Goal: Task Accomplishment & Management: Manage account settings

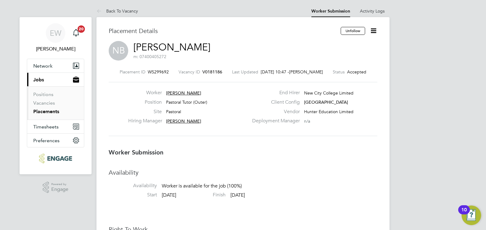
click at [44, 111] on link "Placements" at bounding box center [46, 111] width 26 height 6
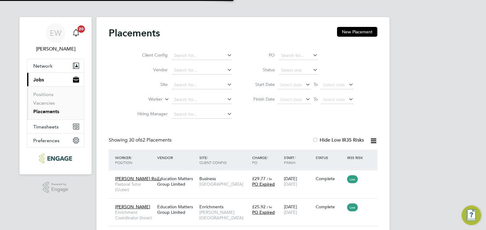
scroll to position [3, 3]
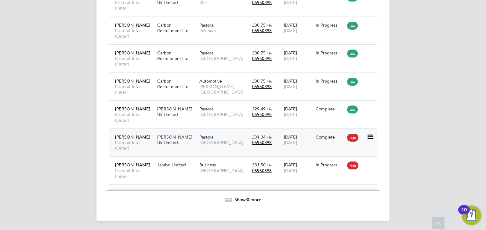
click at [217, 144] on span "[GEOGRAPHIC_DATA]" at bounding box center [224, 142] width 50 height 5
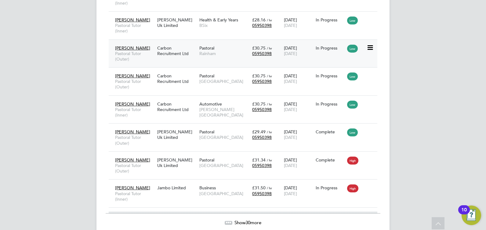
scroll to position [825, 0]
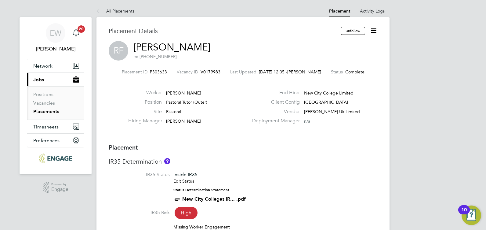
click at [373, 33] on icon at bounding box center [374, 31] width 8 height 8
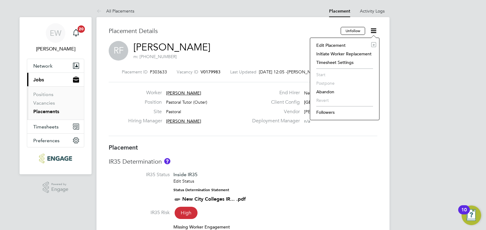
click at [44, 110] on link "Placements" at bounding box center [46, 111] width 26 height 6
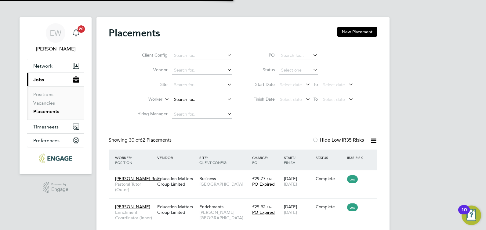
scroll to position [3, 3]
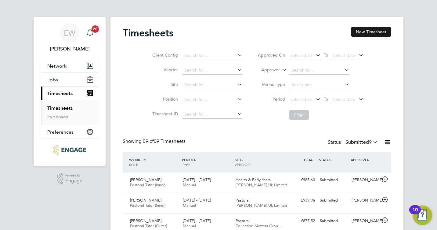
click at [370, 32] on button "New Timesheet" at bounding box center [371, 32] width 40 height 10
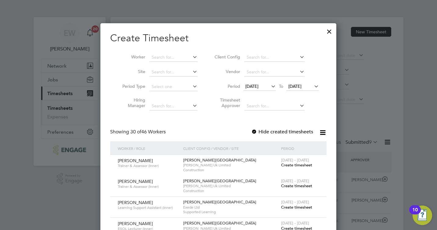
click at [330, 31] on div at bounding box center [329, 29] width 11 height 11
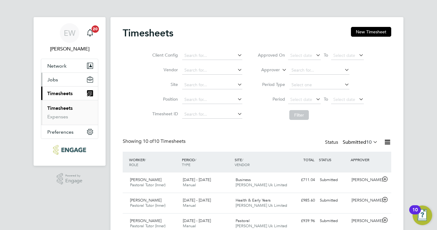
click at [59, 79] on button "Jobs" at bounding box center [69, 79] width 57 height 13
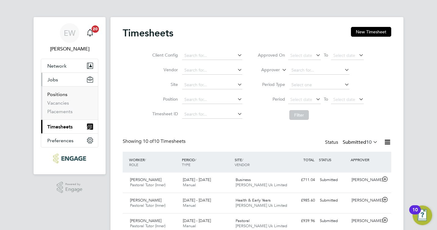
click at [58, 96] on link "Positions" at bounding box center [57, 94] width 20 height 6
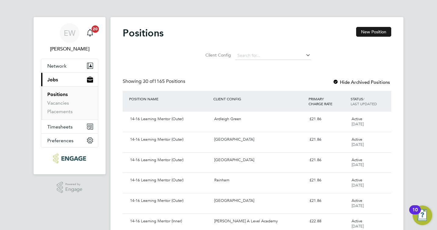
click at [374, 36] on button "New Position" at bounding box center [373, 32] width 35 height 10
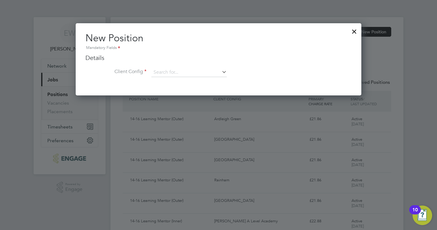
click at [353, 34] on div at bounding box center [354, 29] width 11 height 11
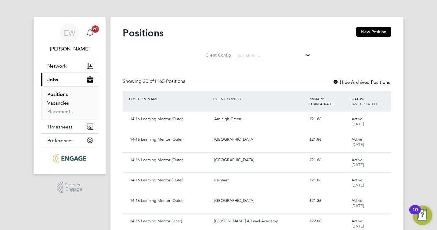
click at [53, 103] on link "Vacancies" at bounding box center [58, 103] width 22 height 6
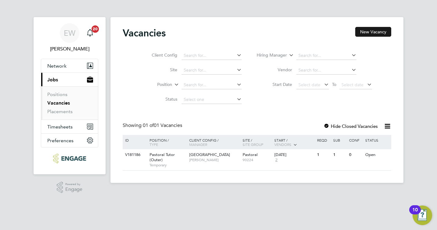
click at [379, 30] on button "New Vacancy" at bounding box center [374, 32] width 36 height 10
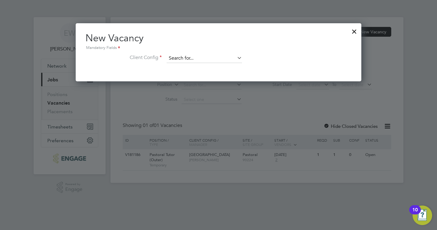
click at [210, 58] on input at bounding box center [204, 58] width 75 height 9
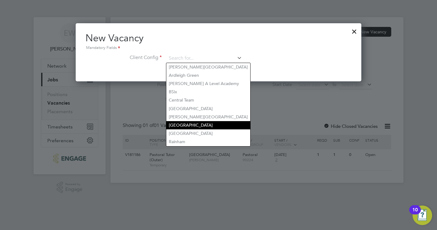
click at [207, 124] on li "[GEOGRAPHIC_DATA]" at bounding box center [208, 125] width 84 height 8
type input "[GEOGRAPHIC_DATA]"
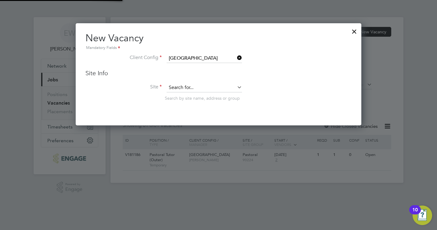
click at [195, 84] on input at bounding box center [204, 87] width 75 height 9
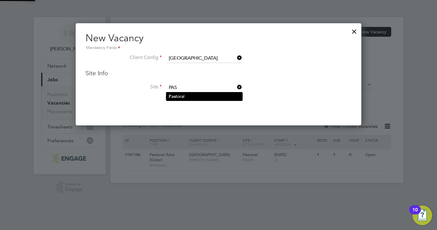
click at [193, 97] on li "Pas toral" at bounding box center [204, 96] width 76 height 8
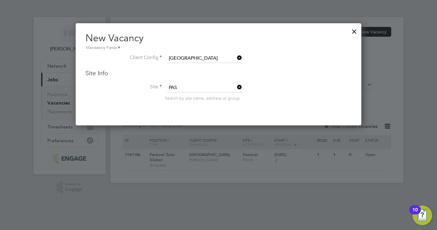
type input "Pastoral"
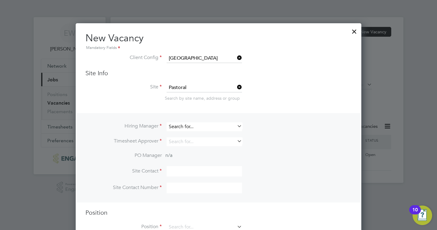
click at [182, 127] on input at bounding box center [204, 126] width 75 height 9
click at [190, 149] on li "Emma Wood" at bounding box center [204, 152] width 76 height 8
type input "[PERSON_NAME]"
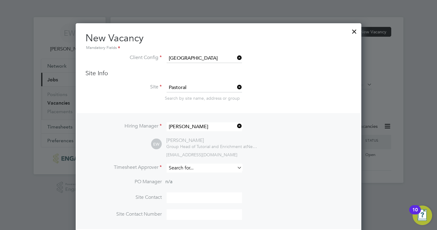
click at [188, 166] on input at bounding box center [204, 167] width 75 height 9
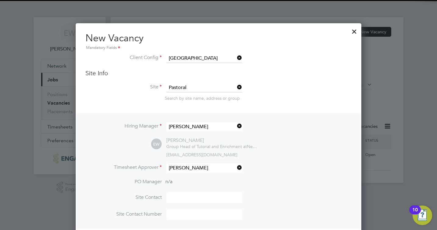
click at [191, 192] on li "Emma Wood" at bounding box center [204, 193] width 76 height 8
type input "[PERSON_NAME]"
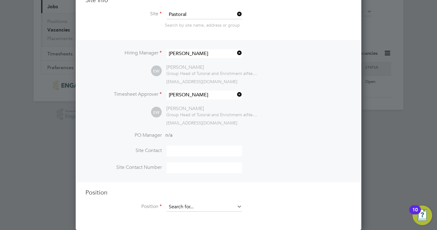
click at [188, 202] on input at bounding box center [204, 206] width 75 height 9
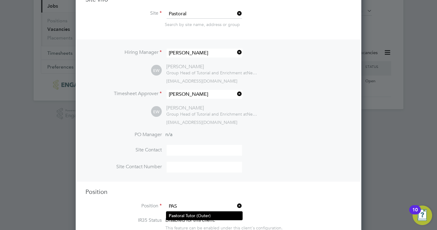
click at [192, 215] on li "Pas toral Tutor (Outer)" at bounding box center [204, 215] width 76 height 8
type input "Pastoral Tutor (Outer)"
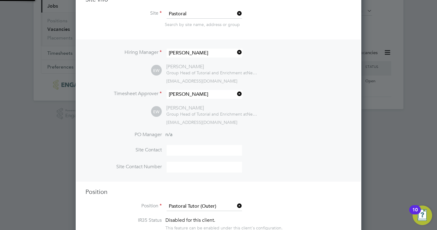
type textarea "PURPOSE OF JOB • To work alongside teaching staff to provide pastoral support f…"
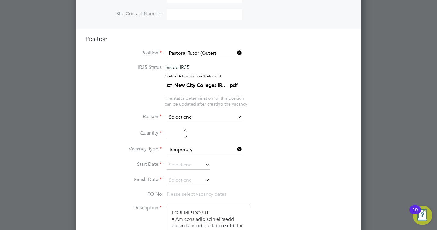
click at [200, 119] on input at bounding box center [204, 117] width 75 height 9
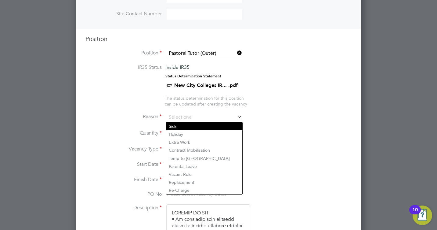
click at [195, 128] on li "Sick" at bounding box center [204, 126] width 76 height 8
type input "Sick"
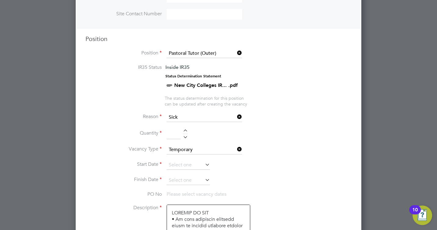
click at [185, 130] on div at bounding box center [185, 131] width 5 height 4
type input "1"
click at [190, 162] on input at bounding box center [188, 164] width 43 height 9
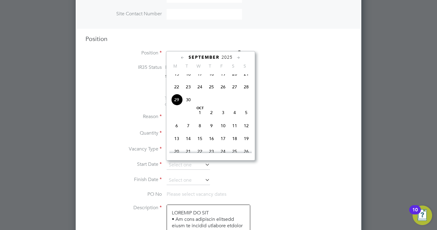
click at [188, 105] on span "30" at bounding box center [189, 100] width 12 height 12
type input "30 Sep 2025"
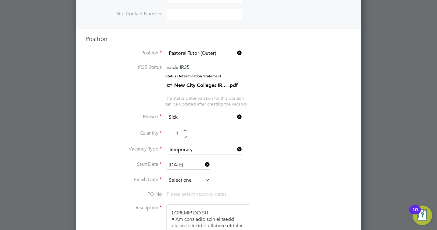
click at [182, 179] on input at bounding box center [188, 180] width 43 height 9
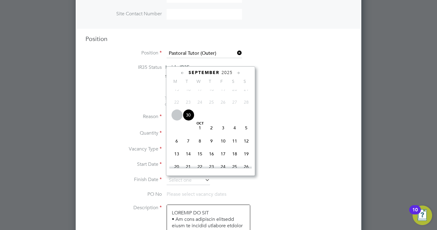
click at [241, 74] on icon at bounding box center [239, 73] width 6 height 7
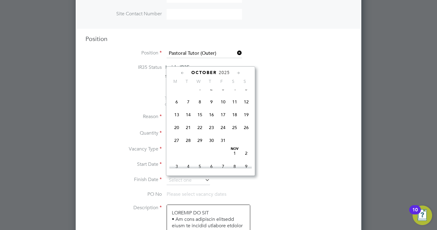
click at [225, 133] on span "24" at bounding box center [223, 128] width 12 height 12
type input "24 Oct 2025"
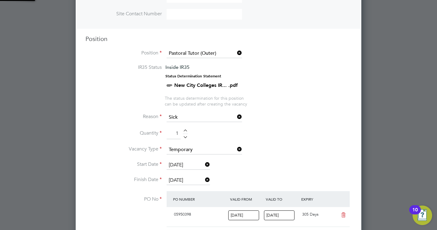
click at [310, 131] on li "Quantity 1" at bounding box center [219, 136] width 266 height 17
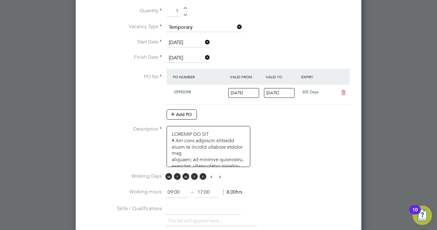
click at [177, 193] on input "09:00" at bounding box center [178, 192] width 24 height 11
click at [173, 192] on input "09:00" at bounding box center [178, 192] width 24 height 11
type input "08:30"
click at [203, 194] on input "17:00" at bounding box center [207, 192] width 24 height 11
type input "16:30"
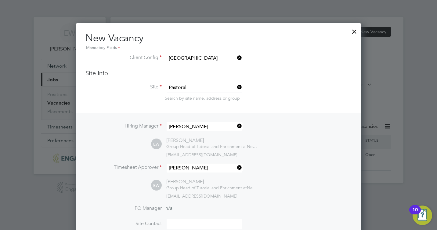
click at [355, 34] on div at bounding box center [354, 29] width 11 height 11
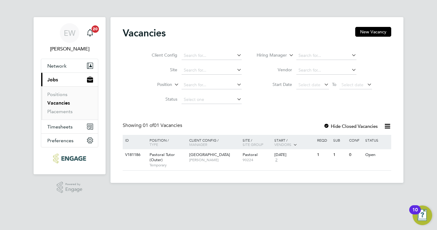
click at [65, 104] on link "Vacancies" at bounding box center [58, 103] width 23 height 6
click at [56, 113] on link "Placements" at bounding box center [59, 111] width 25 height 6
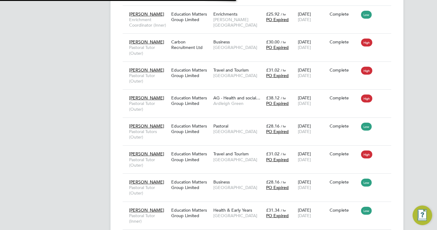
scroll to position [3, 3]
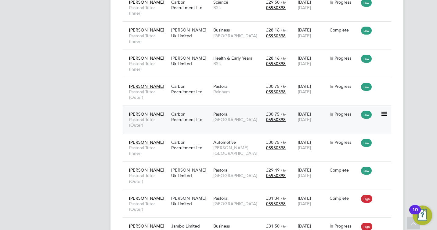
click at [198, 114] on div "Carbon Recruitment Ltd" at bounding box center [191, 116] width 42 height 17
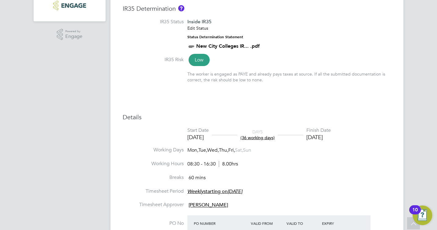
scroll to position [9, 0]
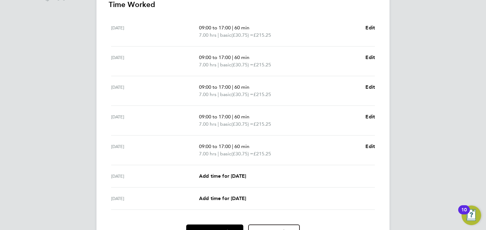
scroll to position [217, 0]
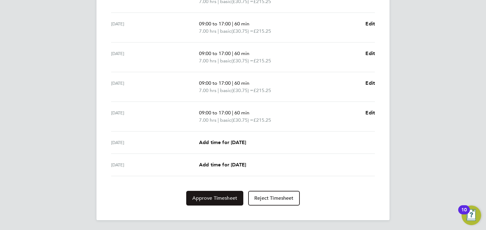
click at [206, 199] on span "Approve Timesheet" at bounding box center [214, 198] width 45 height 6
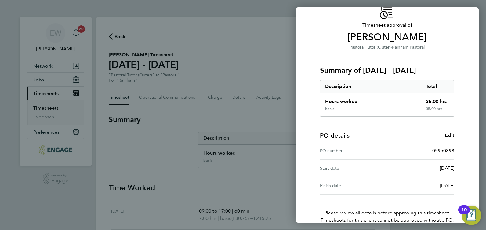
scroll to position [63, 0]
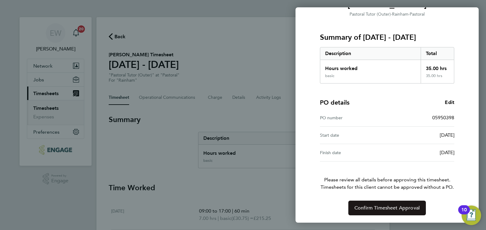
click at [384, 206] on span "Confirm Timesheet Approval" at bounding box center [387, 208] width 65 height 6
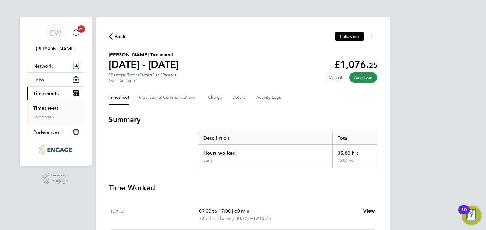
click at [49, 95] on span "Timesheets" at bounding box center [45, 93] width 25 height 6
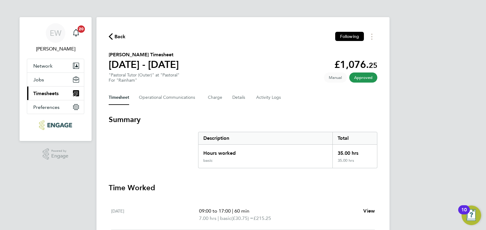
click at [46, 91] on span "Timesheets" at bounding box center [45, 93] width 25 height 6
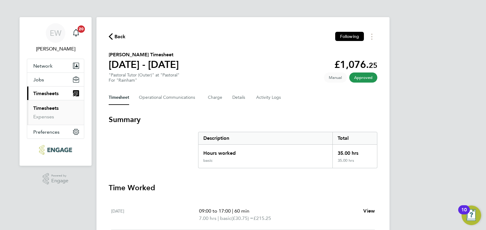
click at [51, 108] on link "Timesheets" at bounding box center [45, 108] width 25 height 6
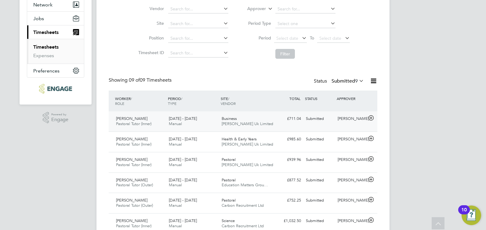
click at [247, 123] on span "[PERSON_NAME] Uk Limited" at bounding box center [248, 123] width 52 height 5
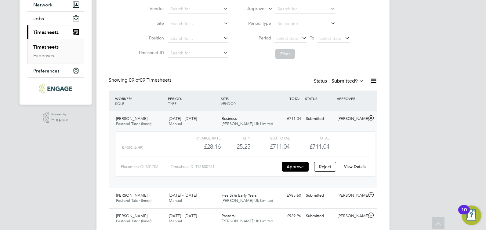
click at [286, 142] on div "£711.04" at bounding box center [269, 146] width 39 height 10
click at [353, 165] on link "View Details" at bounding box center [355, 166] width 22 height 5
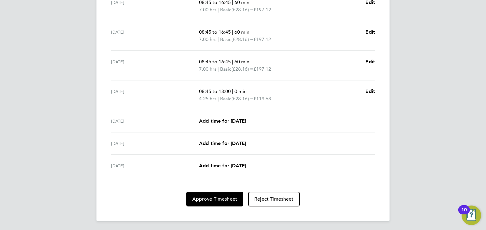
scroll to position [209, 0]
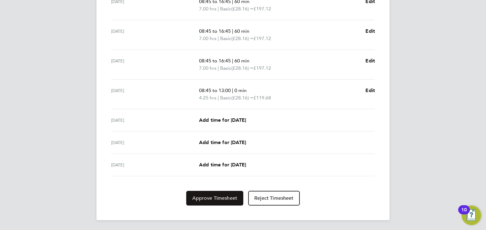
click at [214, 200] on span "Approve Timesheet" at bounding box center [214, 198] width 45 height 6
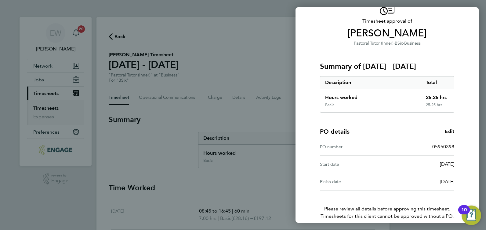
scroll to position [63, 0]
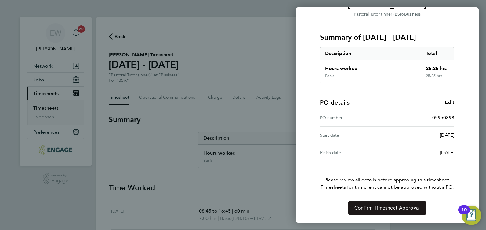
click at [397, 208] on span "Confirm Timesheet Approval" at bounding box center [387, 208] width 65 height 6
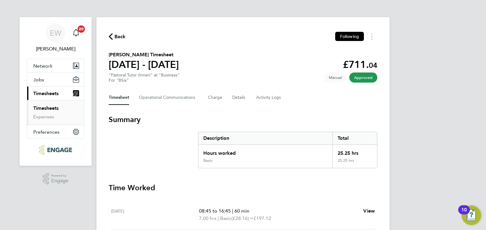
click at [53, 109] on link "Timesheets" at bounding box center [45, 108] width 25 height 6
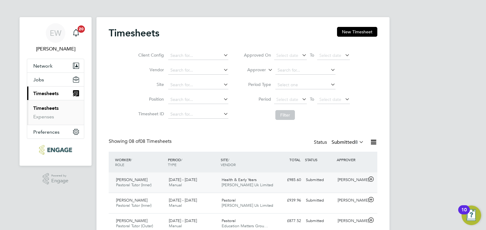
click at [260, 181] on div "Health & Early Years [PERSON_NAME] Uk Limited" at bounding box center [245, 182] width 53 height 15
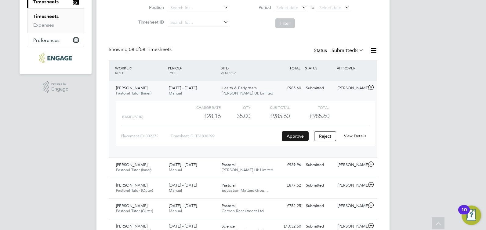
click at [287, 136] on button "Approve" at bounding box center [295, 136] width 27 height 10
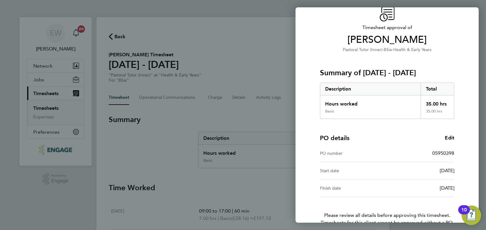
scroll to position [63, 0]
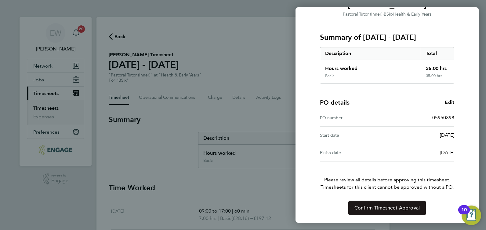
click at [371, 208] on span "Confirm Timesheet Approval" at bounding box center [387, 208] width 65 height 6
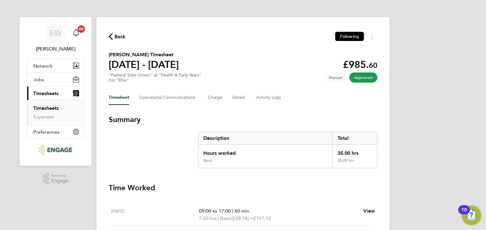
click at [45, 108] on link "Timesheets" at bounding box center [45, 108] width 25 height 6
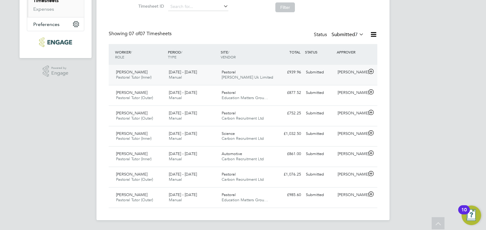
click at [253, 78] on span "Morgan Hunt Uk Limited" at bounding box center [248, 77] width 52 height 5
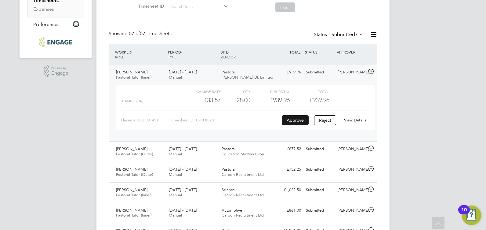
click at [301, 121] on button "Approve" at bounding box center [295, 120] width 27 height 10
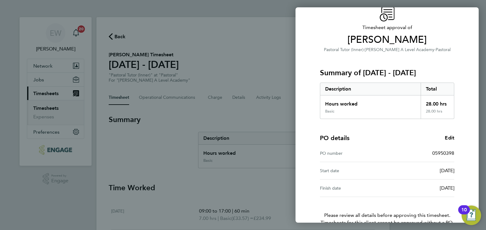
scroll to position [63, 0]
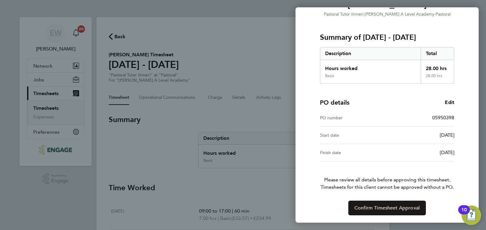
click at [391, 209] on span "Confirm Timesheet Approval" at bounding box center [387, 208] width 65 height 6
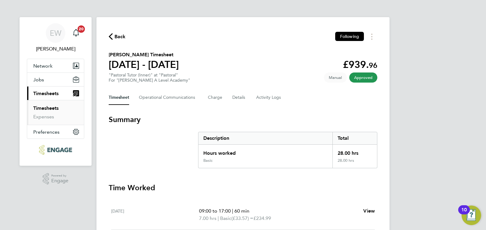
click at [42, 92] on span "Timesheets" at bounding box center [45, 93] width 25 height 6
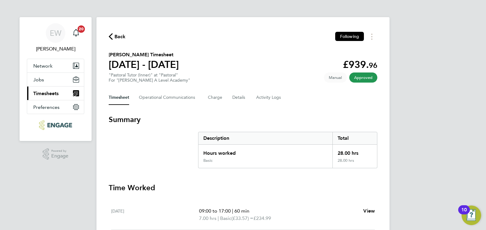
click at [42, 92] on span "Timesheets" at bounding box center [45, 93] width 25 height 6
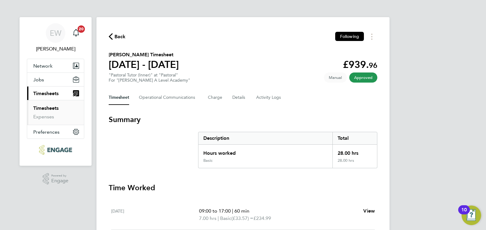
click at [44, 108] on link "Timesheets" at bounding box center [45, 108] width 25 height 6
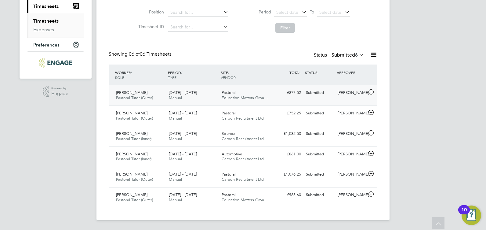
click at [321, 94] on div "Submitted" at bounding box center [320, 93] width 32 height 10
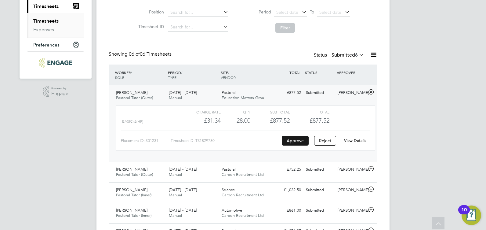
click at [294, 139] on button "Approve" at bounding box center [295, 141] width 27 height 10
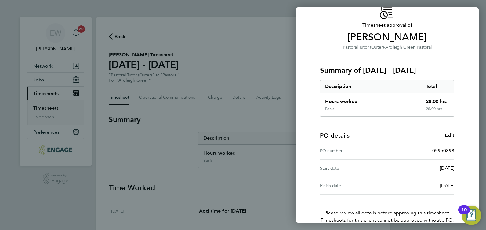
scroll to position [63, 0]
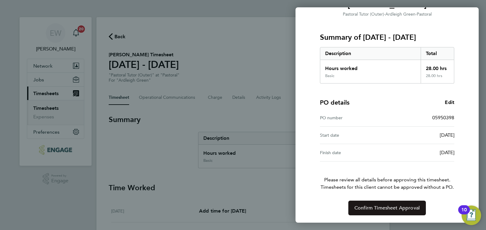
click at [400, 209] on span "Confirm Timesheet Approval" at bounding box center [387, 208] width 65 height 6
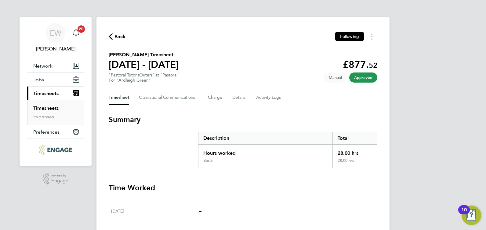
click at [53, 109] on link "Timesheets" at bounding box center [45, 108] width 25 height 6
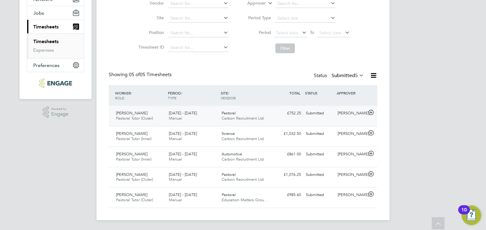
click at [255, 117] on span "Carbon Recruitment Ltd" at bounding box center [243, 117] width 42 height 5
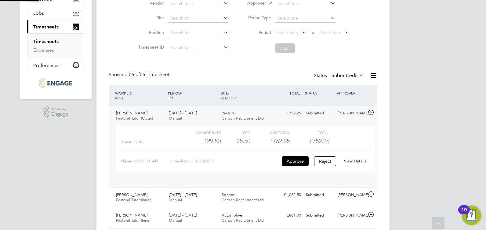
scroll to position [10, 60]
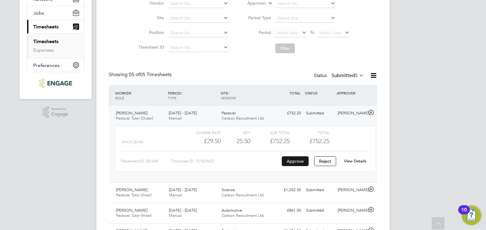
click at [300, 160] on button "Approve" at bounding box center [295, 161] width 27 height 10
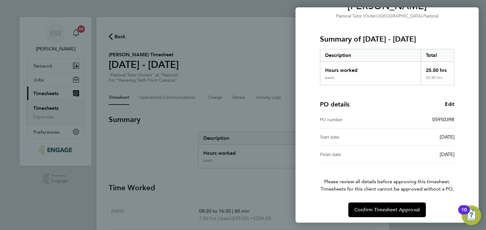
scroll to position [63, 0]
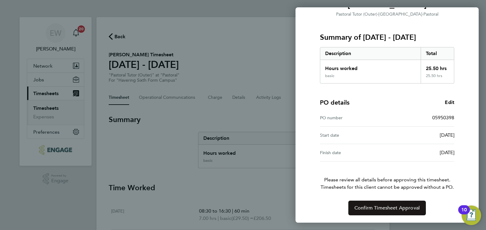
click at [380, 206] on span "Confirm Timesheet Approval" at bounding box center [387, 208] width 65 height 6
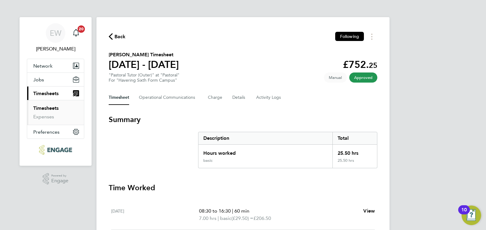
click at [54, 91] on span "Timesheets" at bounding box center [45, 93] width 25 height 6
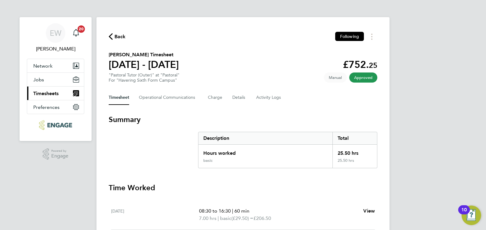
click at [54, 91] on span "Timesheets" at bounding box center [45, 93] width 25 height 6
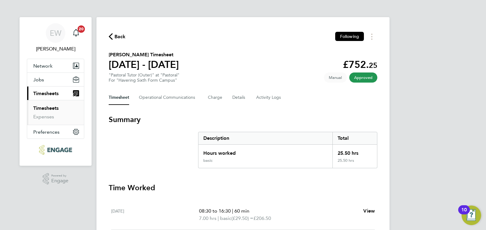
click at [53, 111] on link "Timesheets" at bounding box center [45, 108] width 25 height 6
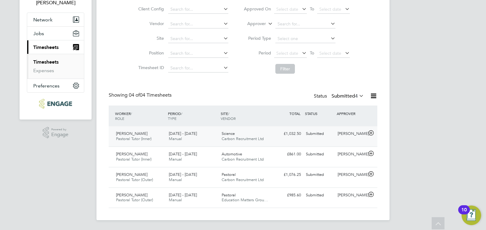
click at [255, 130] on div "Science Carbon Recruitment Ltd" at bounding box center [245, 136] width 53 height 15
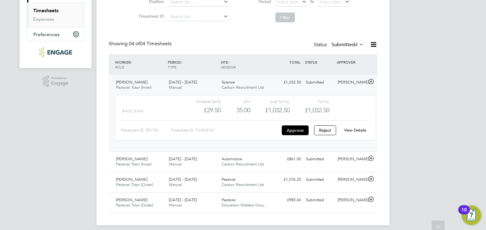
scroll to position [103, 0]
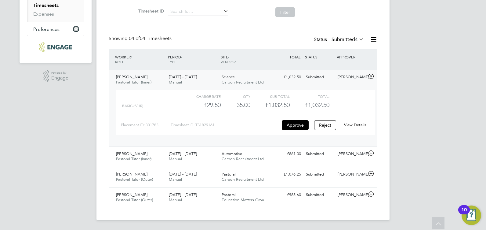
click at [295, 131] on div "Charge rate QTY Sub Total Total basic (£/HR) £29.50 35 35.00 35 £1,032.50 £1,03…" at bounding box center [245, 112] width 259 height 45
click at [295, 126] on button "Approve" at bounding box center [295, 125] width 27 height 10
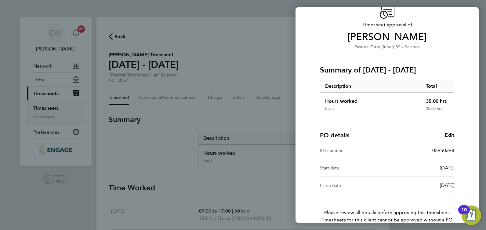
scroll to position [63, 0]
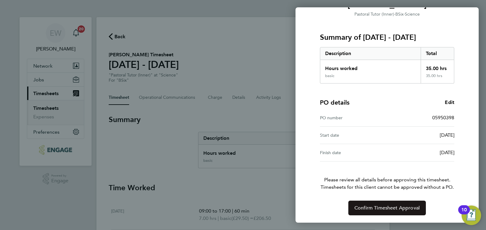
click at [390, 207] on span "Confirm Timesheet Approval" at bounding box center [387, 208] width 65 height 6
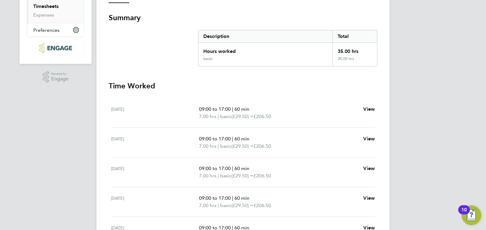
scroll to position [31, 0]
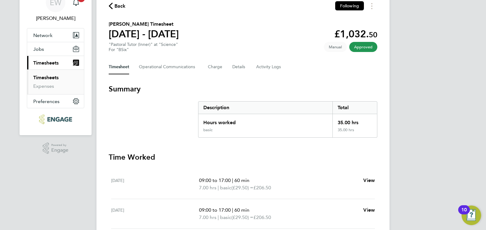
click at [46, 75] on link "Timesheets" at bounding box center [45, 78] width 25 height 6
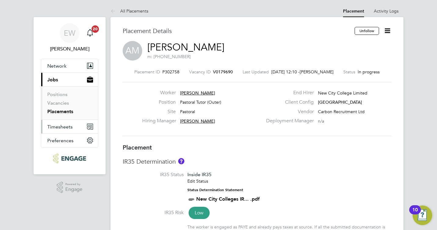
click at [60, 129] on span "Timesheets" at bounding box center [59, 127] width 25 height 6
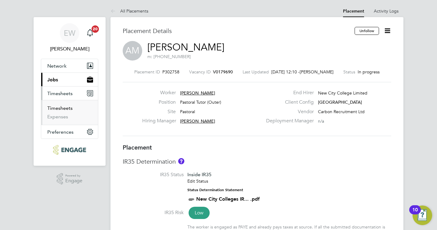
click at [60, 107] on link "Timesheets" at bounding box center [59, 108] width 25 height 6
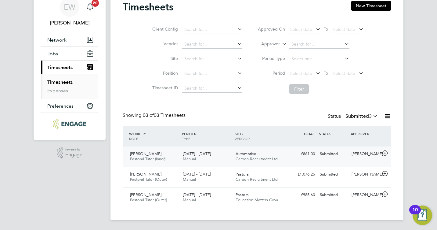
click at [269, 154] on div "Automotive Carbon Recruitment Ltd" at bounding box center [259, 156] width 53 height 15
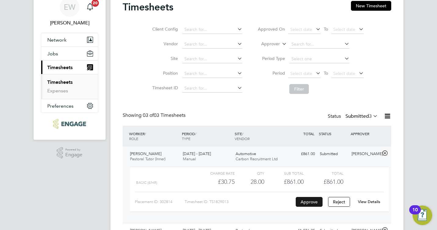
click at [316, 201] on button "Approve" at bounding box center [309, 202] width 27 height 10
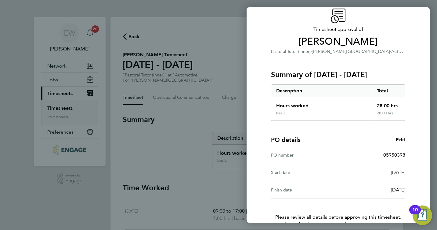
scroll to position [63, 0]
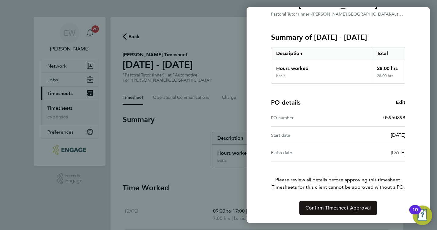
click at [315, 206] on span "Confirm Timesheet Approval" at bounding box center [338, 208] width 65 height 6
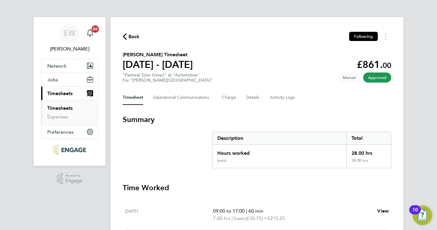
click at [53, 110] on link "Timesheets" at bounding box center [59, 108] width 25 height 6
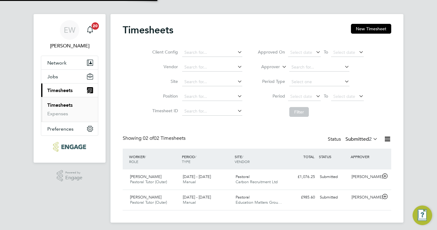
scroll to position [5, 0]
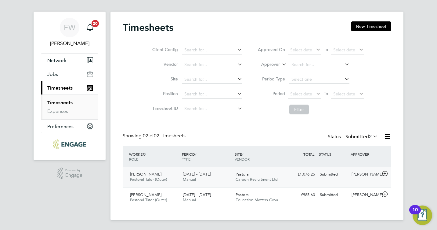
click at [278, 176] on div "Pastoral Carbon Recruitment Ltd" at bounding box center [259, 176] width 53 height 15
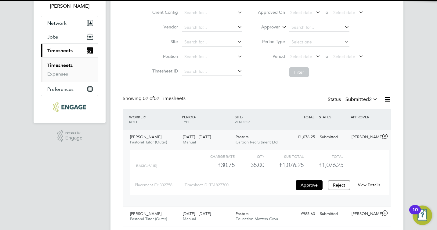
scroll to position [62, 0]
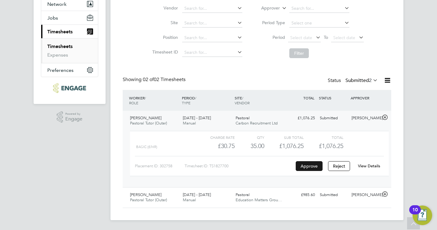
click at [308, 165] on button "Approve" at bounding box center [309, 166] width 27 height 10
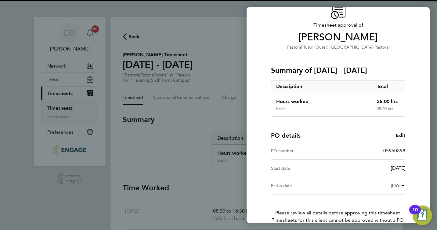
scroll to position [63, 0]
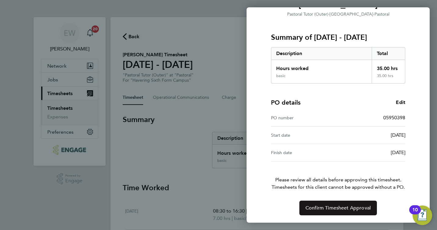
click at [328, 209] on span "Confirm Timesheet Approval" at bounding box center [338, 208] width 65 height 6
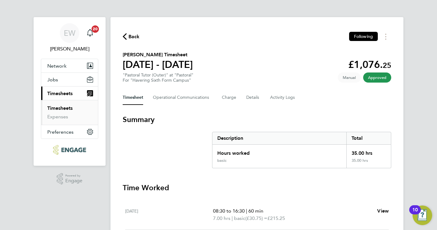
click at [60, 108] on link "Timesheets" at bounding box center [59, 108] width 25 height 6
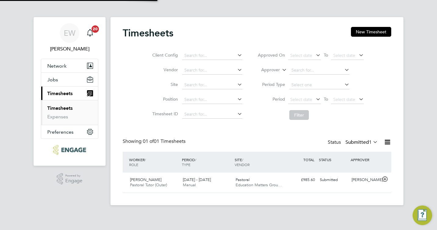
scroll to position [16, 53]
click at [203, 185] on div "[DATE] - [DATE] Manual" at bounding box center [207, 182] width 53 height 15
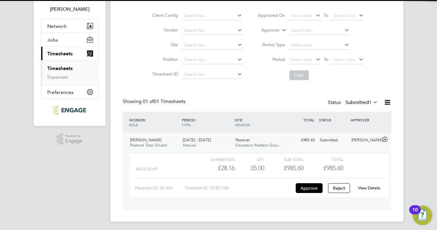
scroll to position [41, 0]
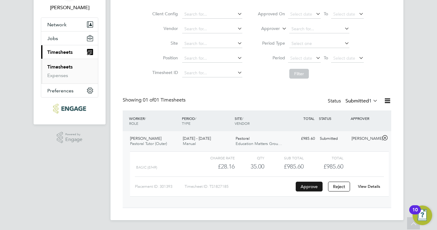
click at [308, 187] on button "Approve" at bounding box center [309, 186] width 27 height 10
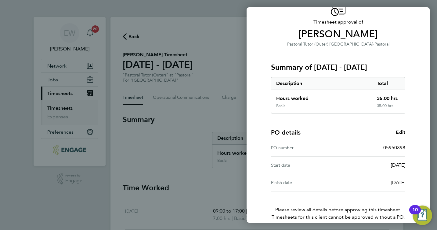
scroll to position [63, 0]
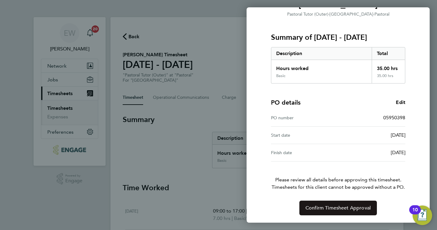
click at [338, 206] on span "Confirm Timesheet Approval" at bounding box center [338, 208] width 65 height 6
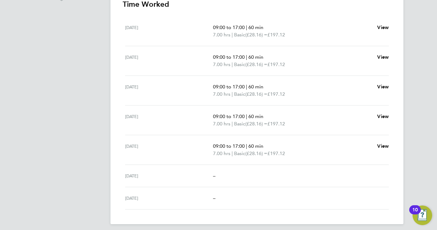
scroll to position [31, 0]
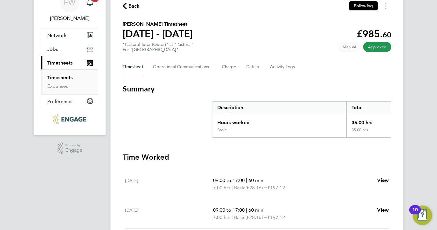
click at [66, 78] on link "Timesheets" at bounding box center [59, 78] width 25 height 6
